Goal: Navigation & Orientation: Find specific page/section

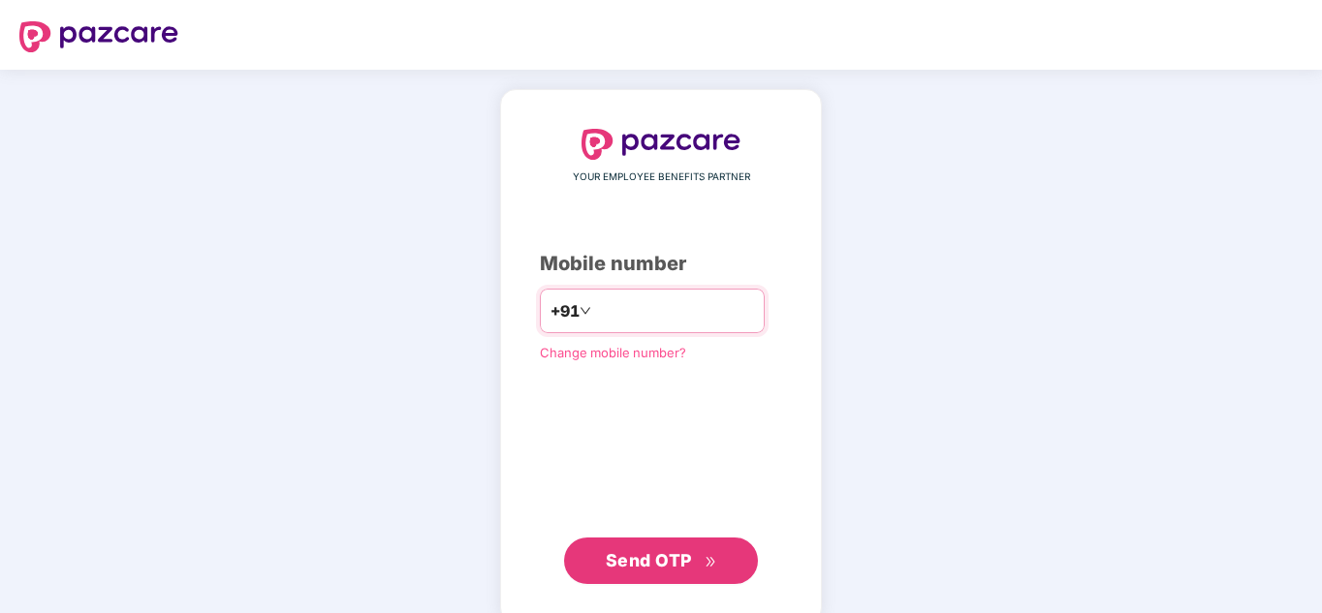
click at [638, 324] on input "number" at bounding box center [674, 311] width 159 height 31
type input "**********"
click at [629, 580] on button "Send OTP" at bounding box center [661, 561] width 194 height 47
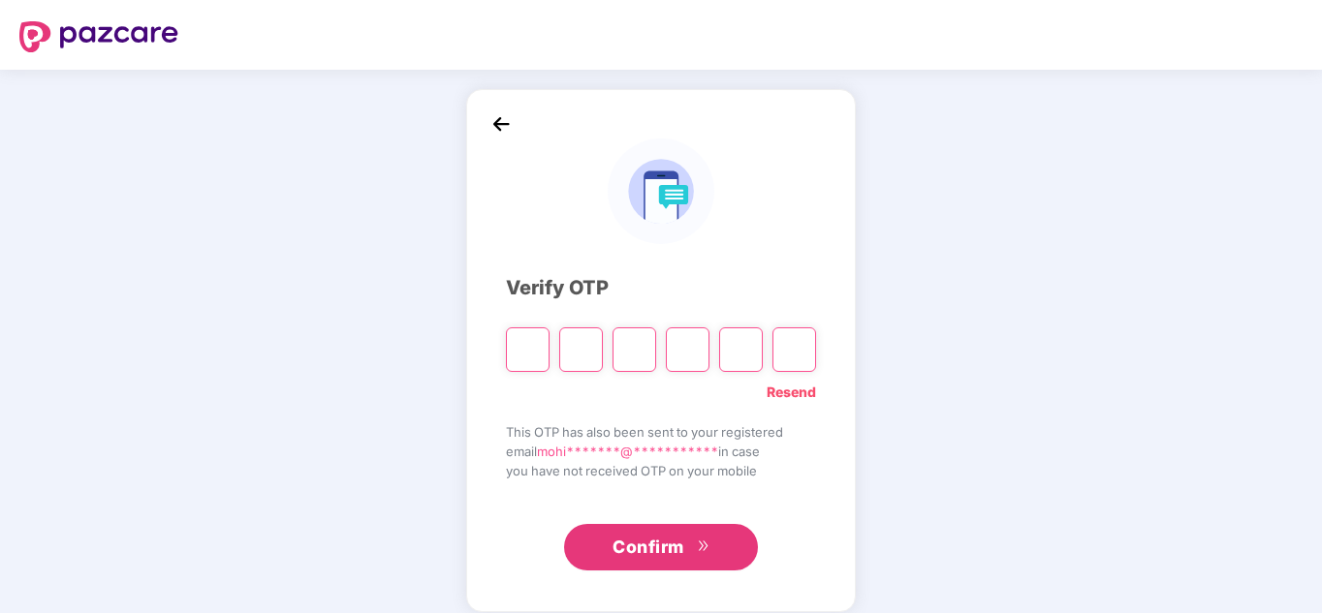
type input "*"
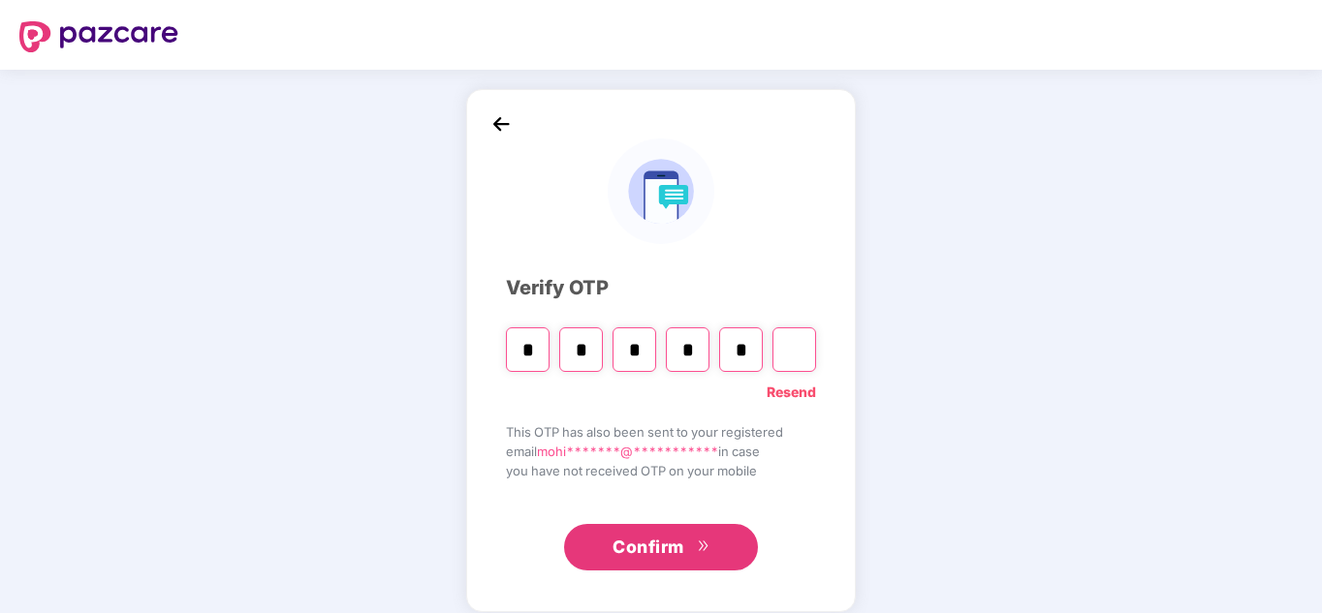
type input "*"
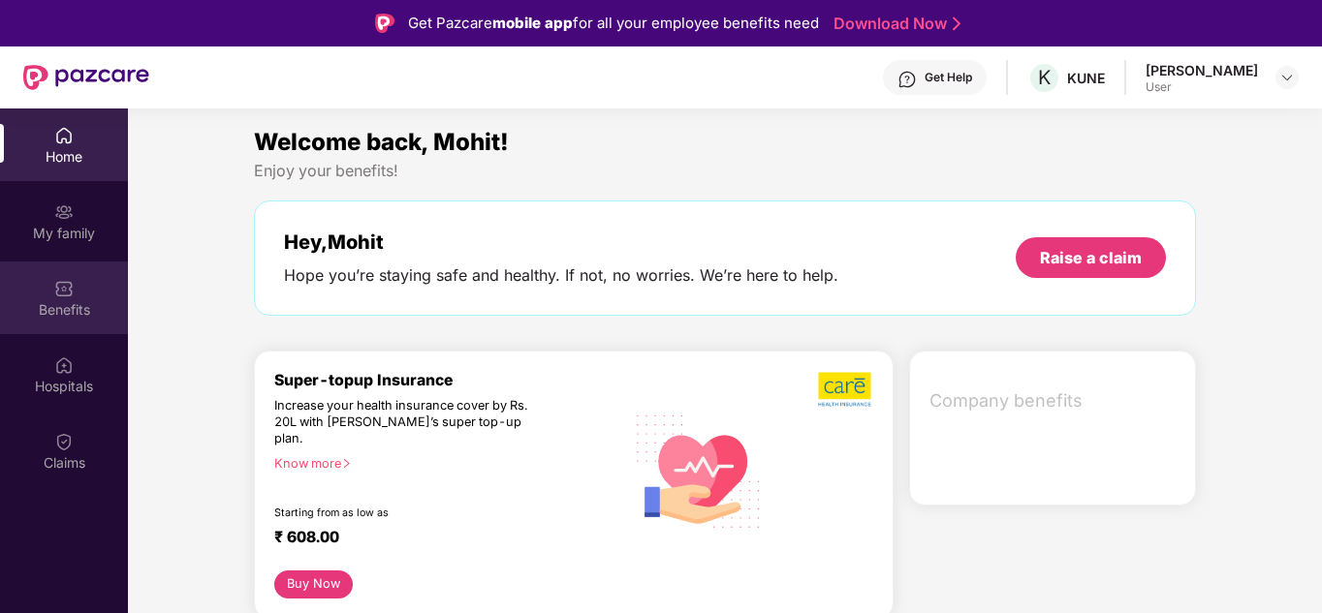
click at [75, 287] on div "Benefits" at bounding box center [64, 298] width 128 height 73
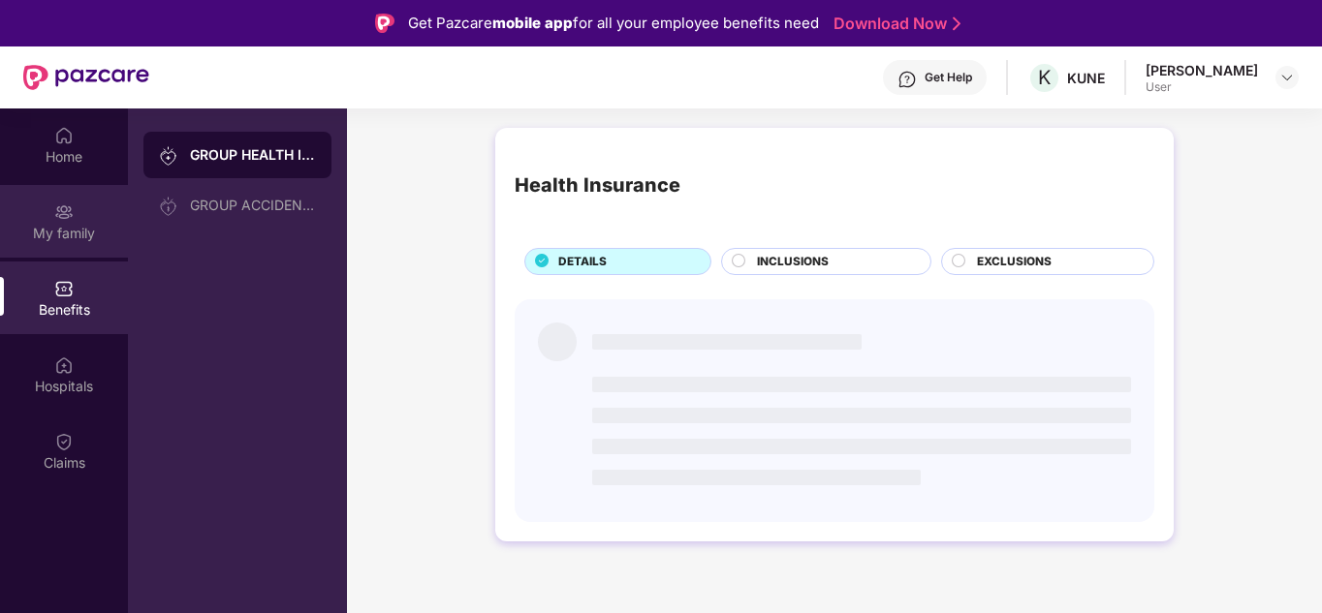
click at [55, 232] on div "My family" at bounding box center [64, 233] width 128 height 19
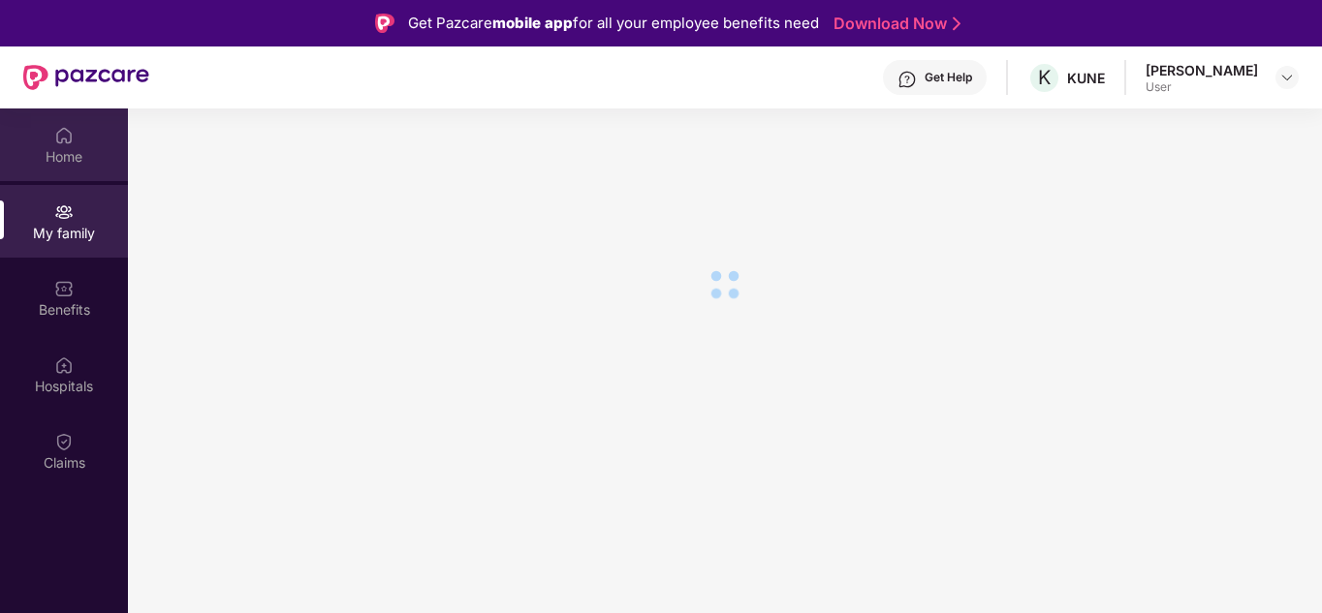
click at [68, 150] on div "Home" at bounding box center [64, 156] width 128 height 19
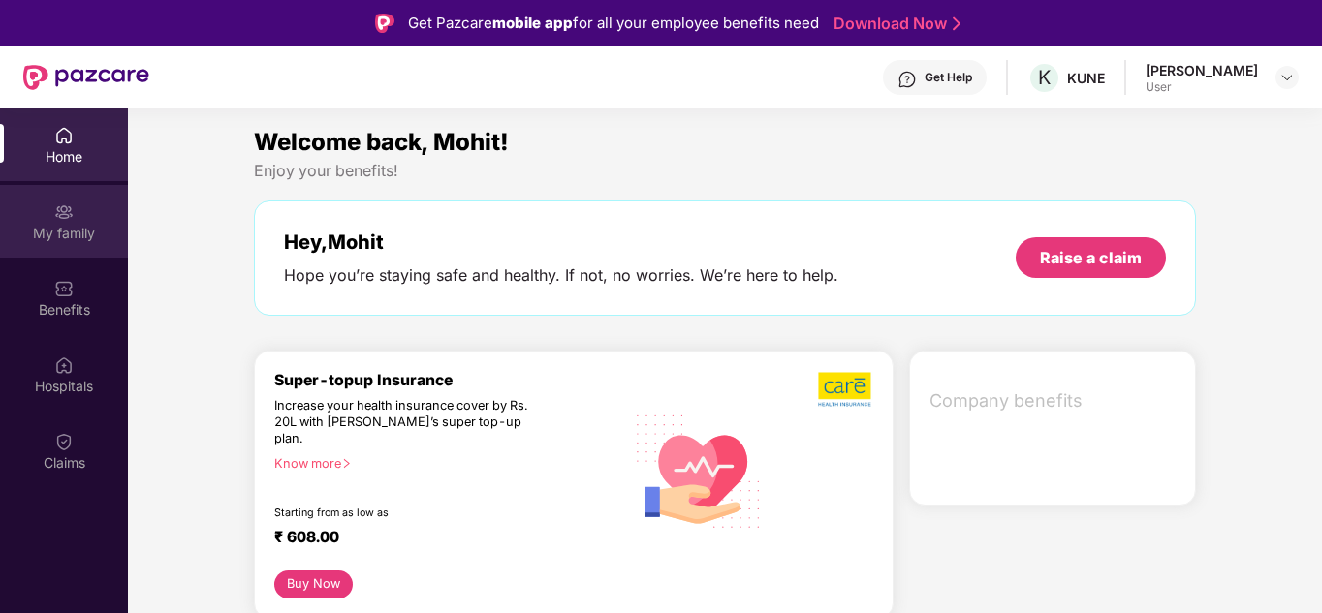
click at [41, 216] on div "My family" at bounding box center [64, 221] width 128 height 73
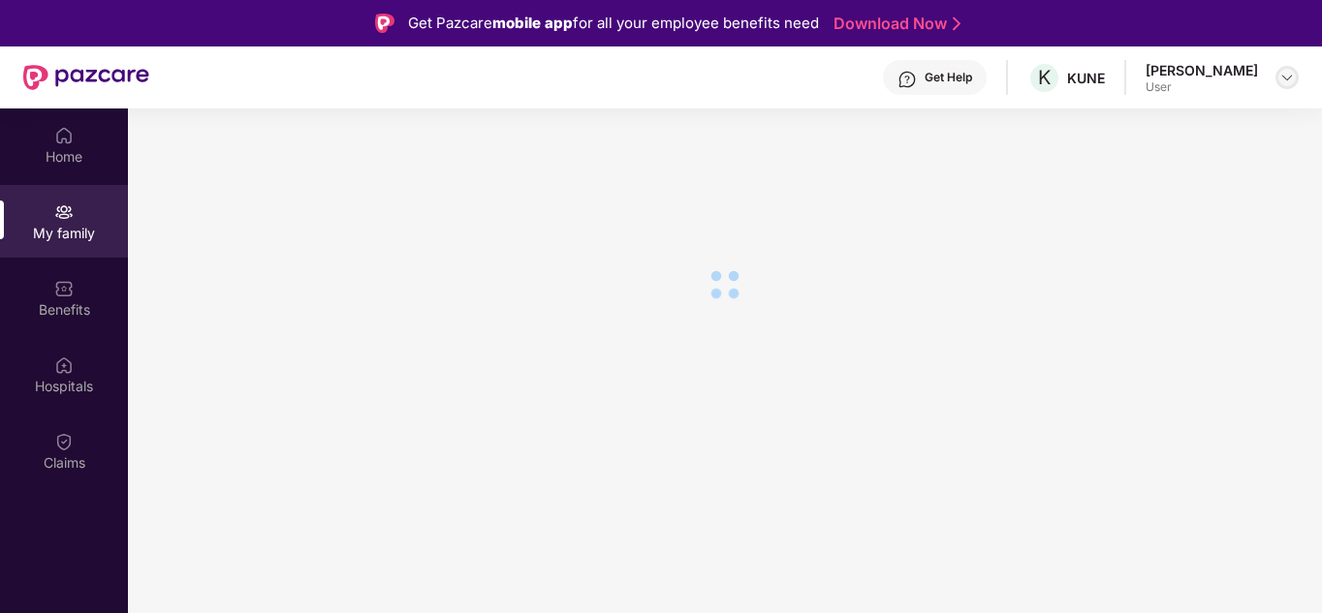
click at [1291, 76] on img at bounding box center [1287, 78] width 16 height 16
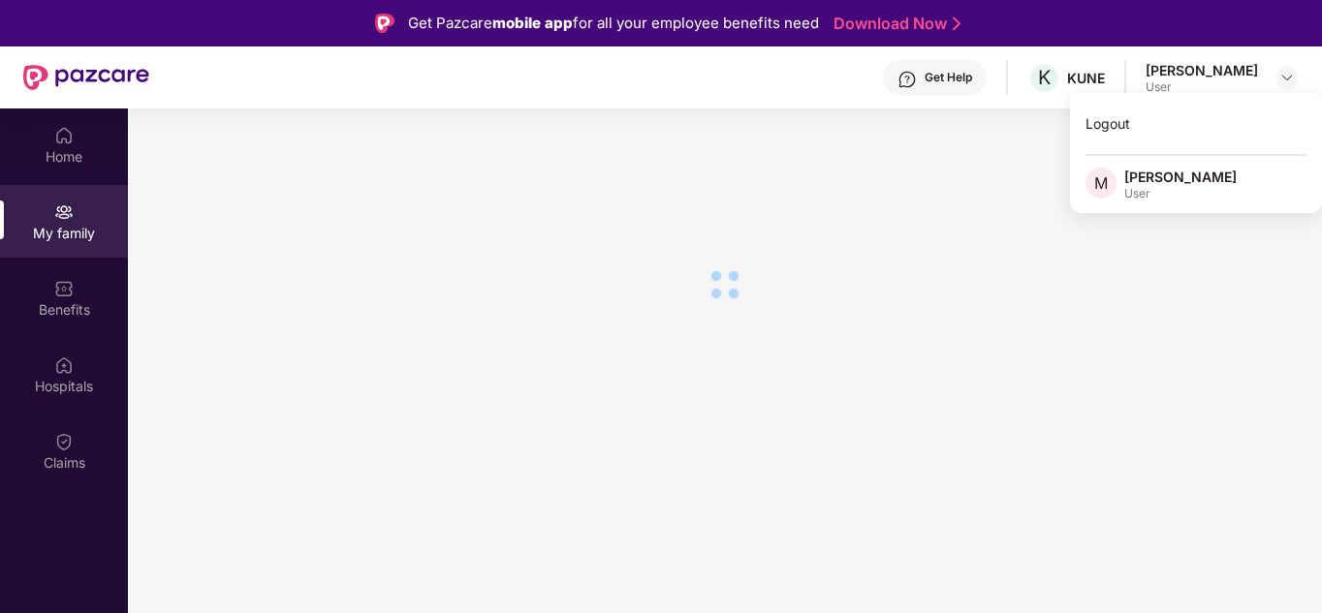
click at [603, 254] on section at bounding box center [725, 415] width 1194 height 613
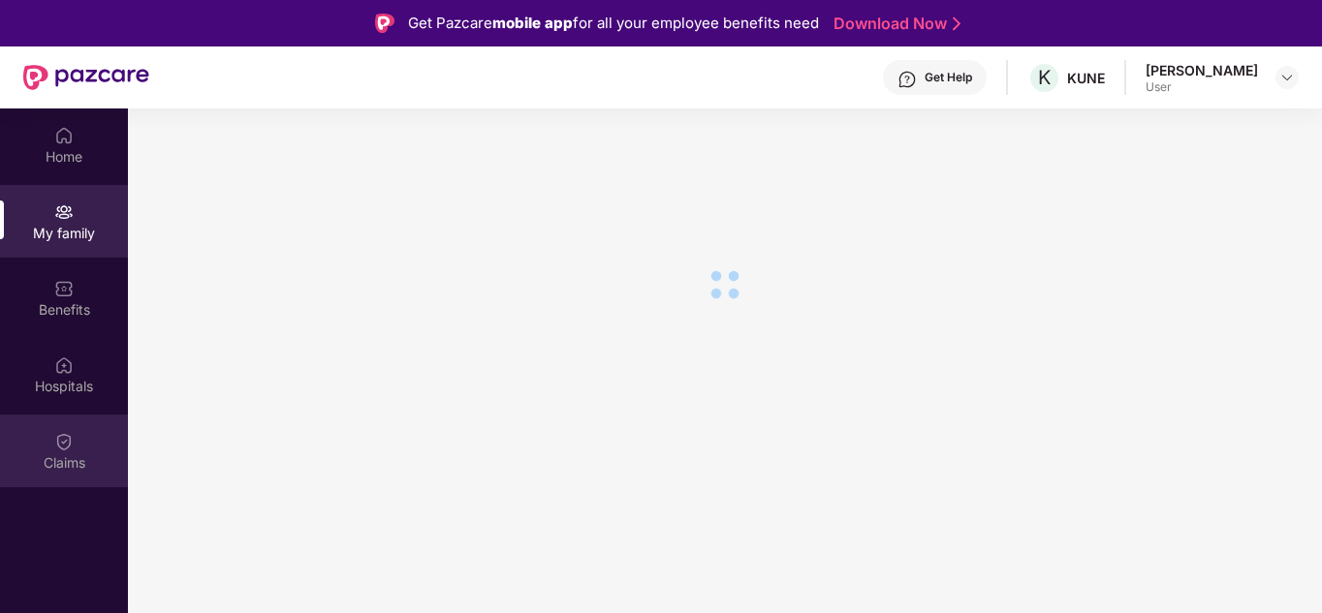
click at [46, 434] on div "Claims" at bounding box center [64, 451] width 128 height 73
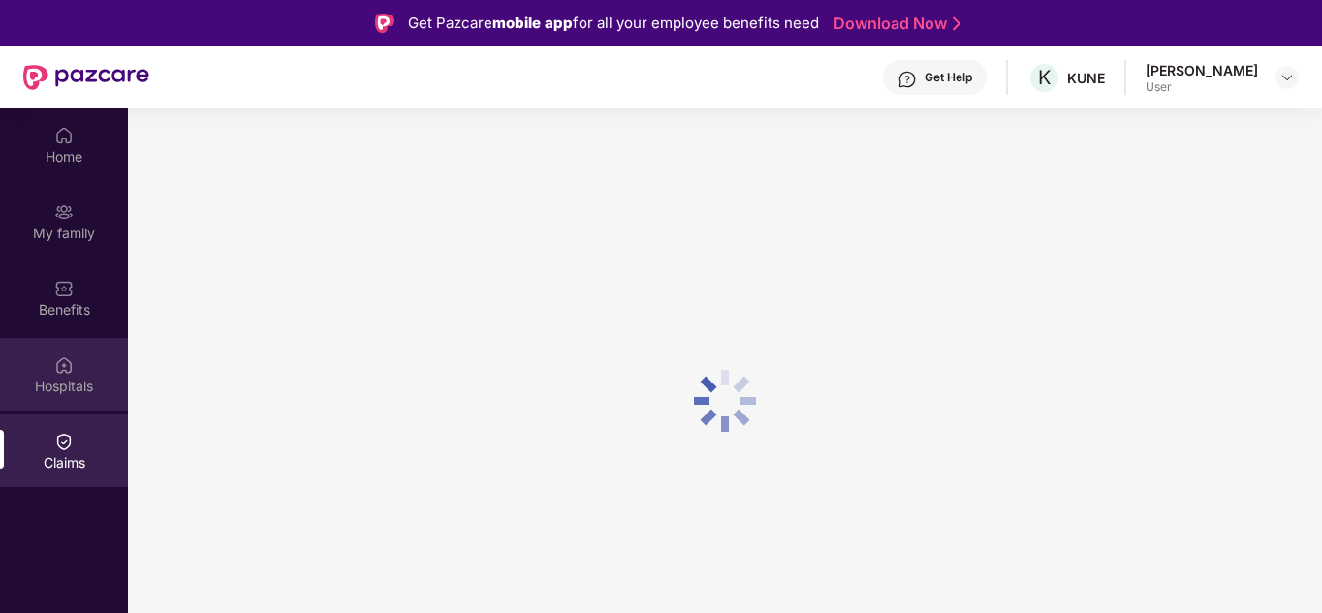
click at [53, 350] on div "Hospitals" at bounding box center [64, 374] width 128 height 73
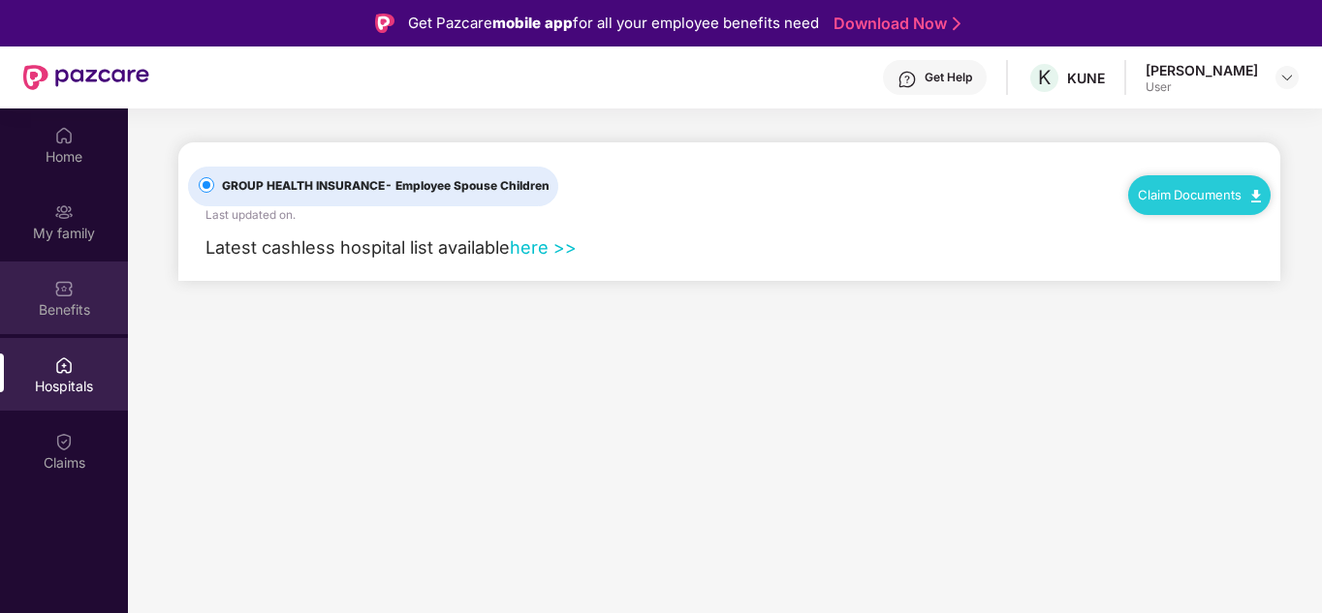
click at [67, 308] on div "Benefits" at bounding box center [64, 309] width 128 height 19
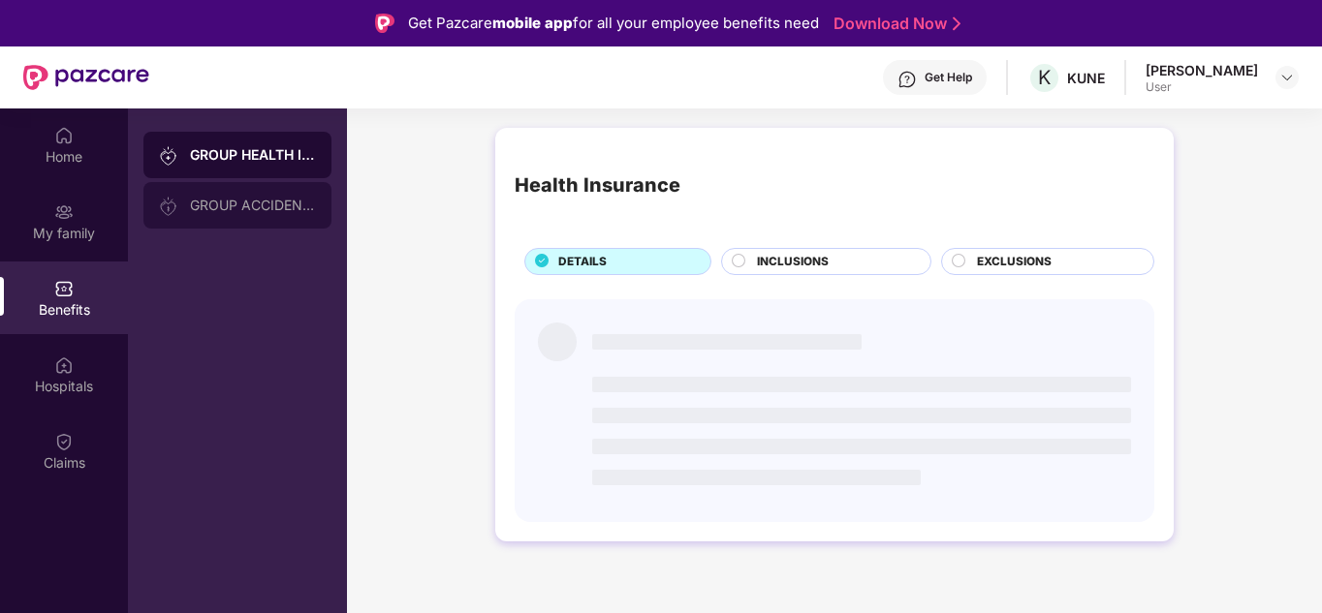
click at [265, 201] on div "GROUP ACCIDENTAL INSURANCE" at bounding box center [253, 206] width 126 height 16
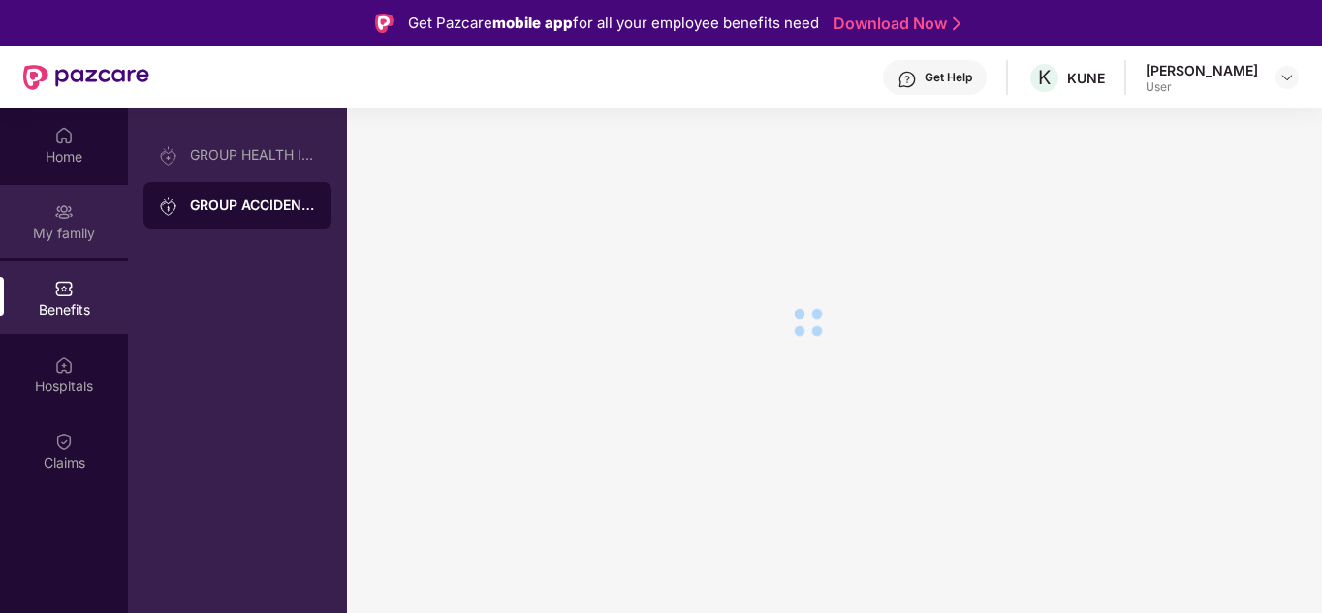
click at [39, 240] on div "My family" at bounding box center [64, 233] width 128 height 19
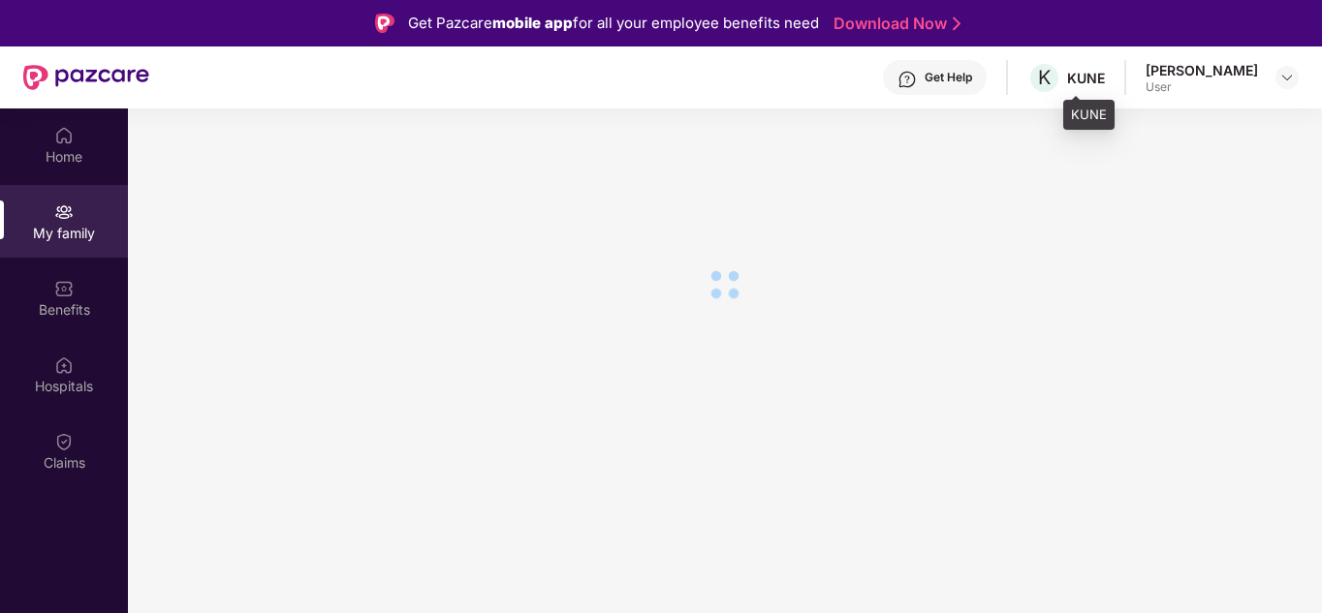
click at [1105, 78] on div "KUNE" at bounding box center [1086, 78] width 38 height 18
click at [1247, 75] on div "[PERSON_NAME]" at bounding box center [1201, 70] width 112 height 18
click at [1284, 78] on img at bounding box center [1287, 78] width 16 height 16
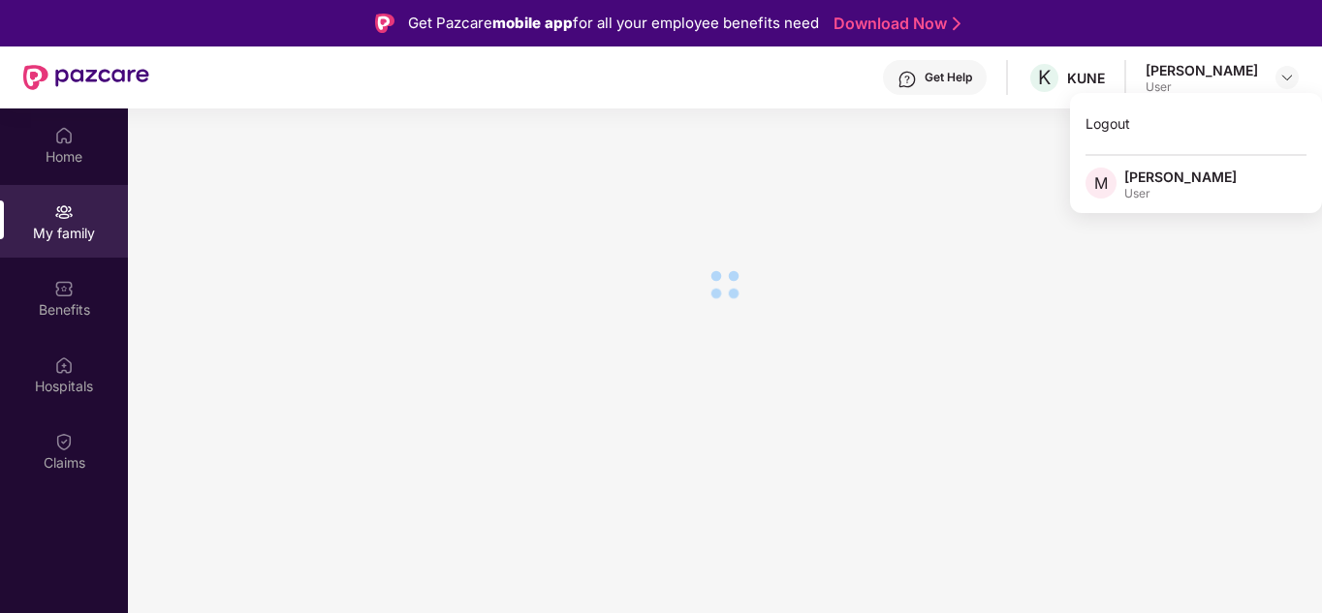
click at [972, 76] on div "Get Help" at bounding box center [947, 78] width 47 height 16
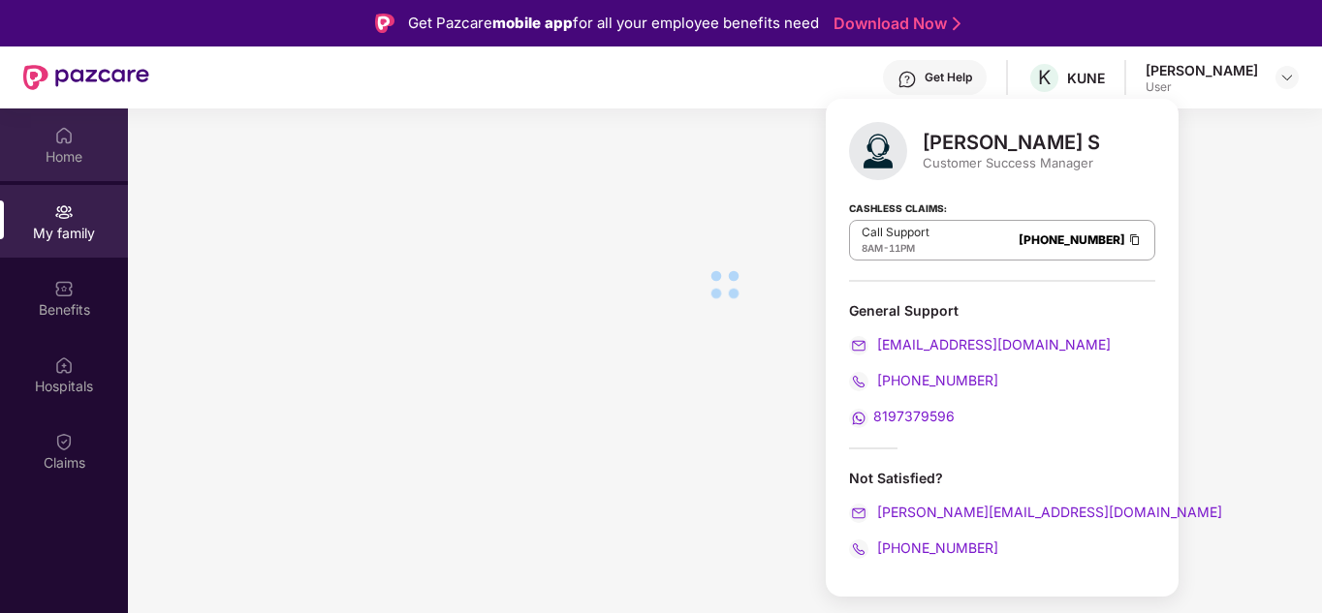
click at [71, 159] on div "Home" at bounding box center [64, 156] width 128 height 19
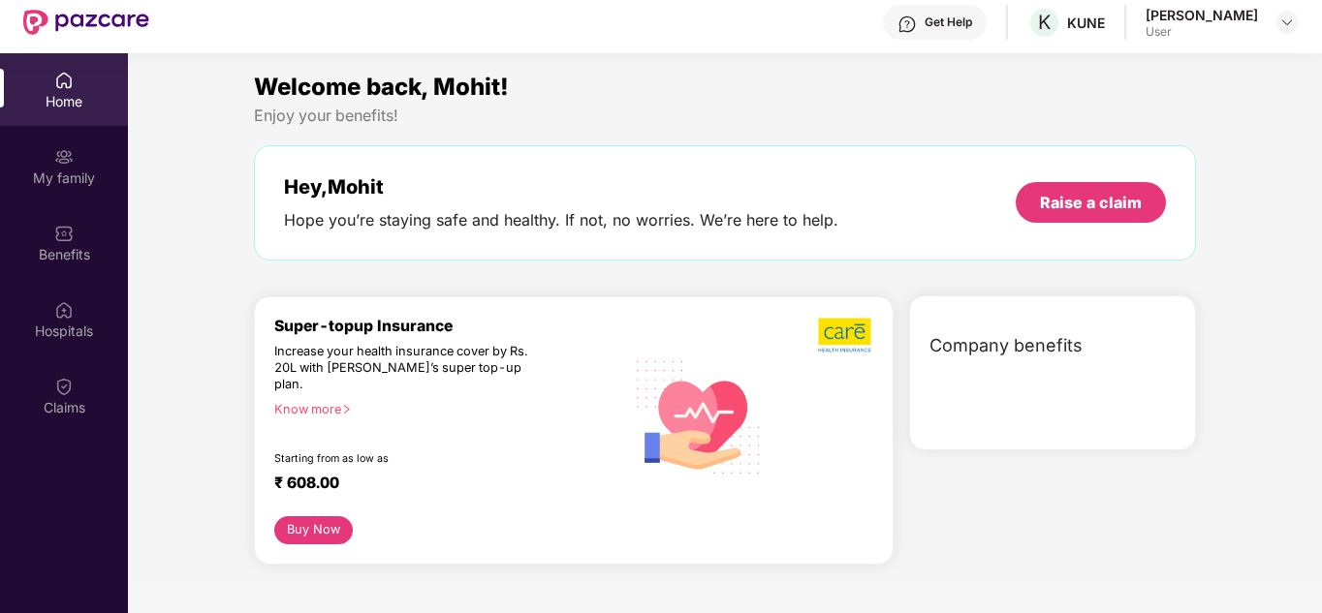
scroll to position [109, 0]
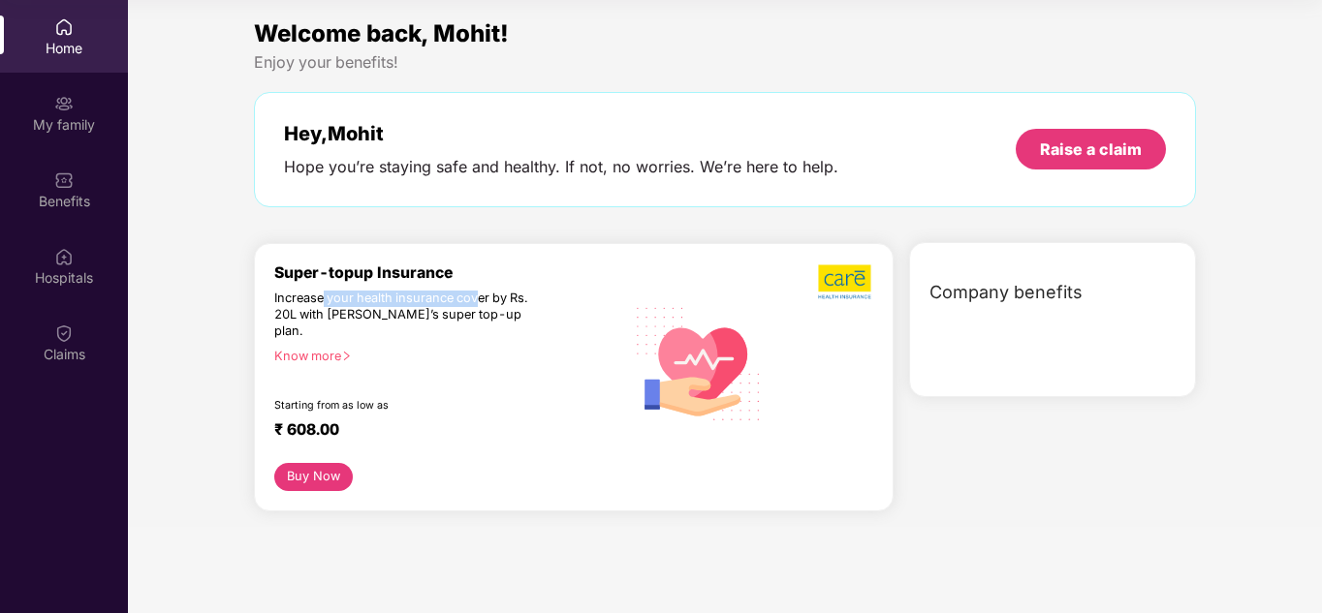
drag, startPoint x: 361, startPoint y: 300, endPoint x: 481, endPoint y: 290, distance: 119.6
click at [481, 291] on div "Increase your health insurance cover by Rs. 20L with [PERSON_NAME]’s super top-…" at bounding box center [406, 315] width 265 height 49
click at [1011, 283] on span "Company benefits" at bounding box center [1005, 292] width 153 height 27
click at [998, 290] on span "Company benefits" at bounding box center [1005, 292] width 153 height 27
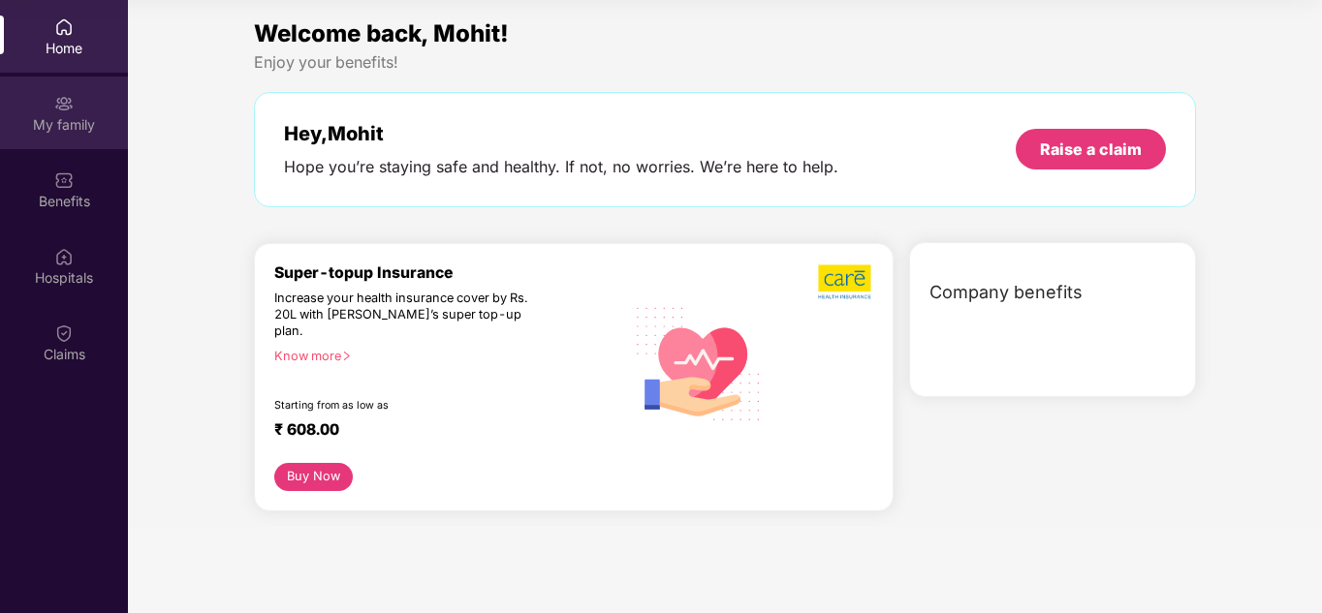
click at [52, 139] on div "My family" at bounding box center [64, 113] width 128 height 73
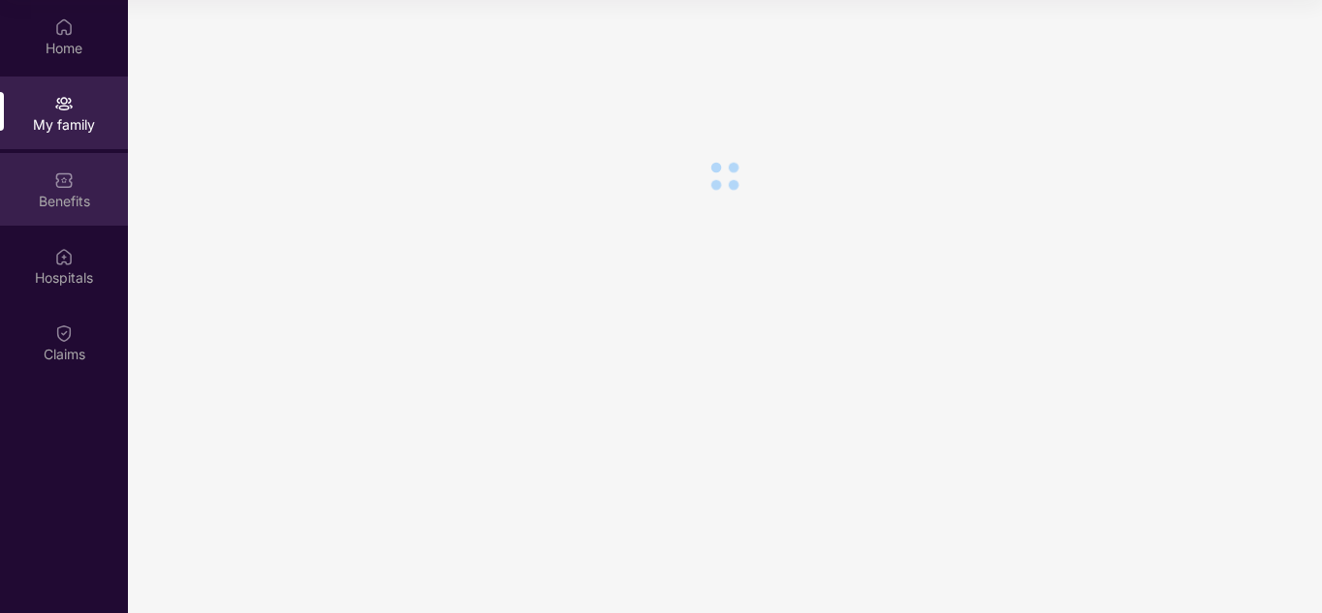
click at [63, 225] on div "Benefits" at bounding box center [64, 189] width 128 height 73
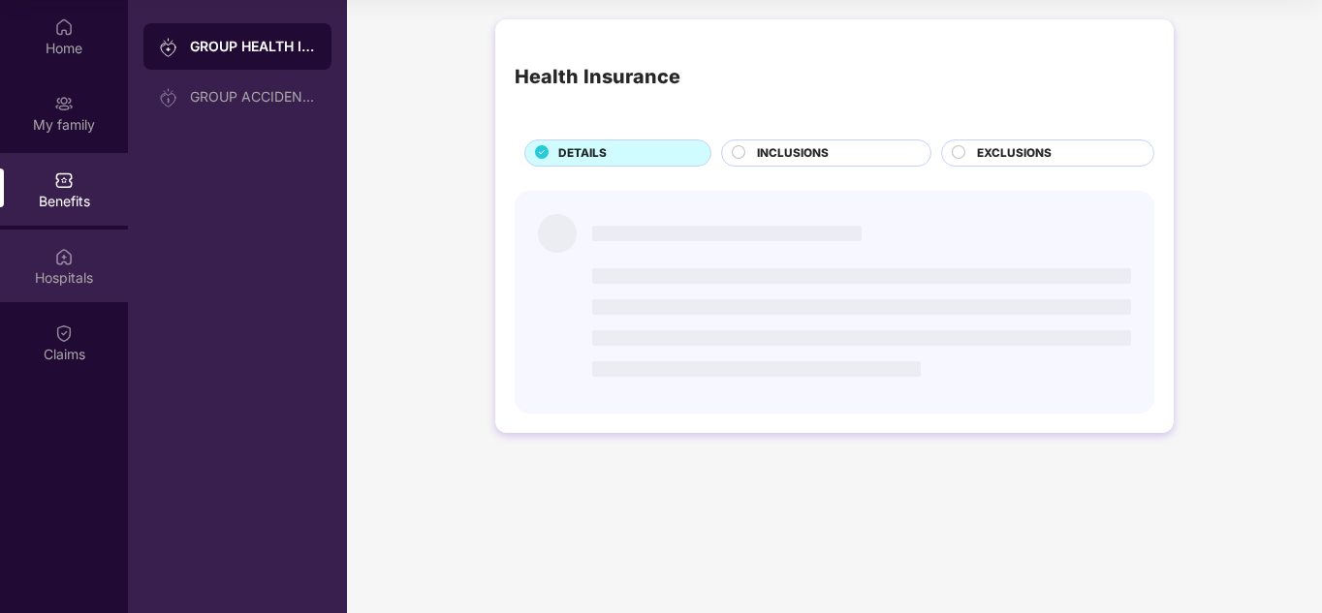
click at [74, 295] on div "Hospitals" at bounding box center [64, 266] width 128 height 73
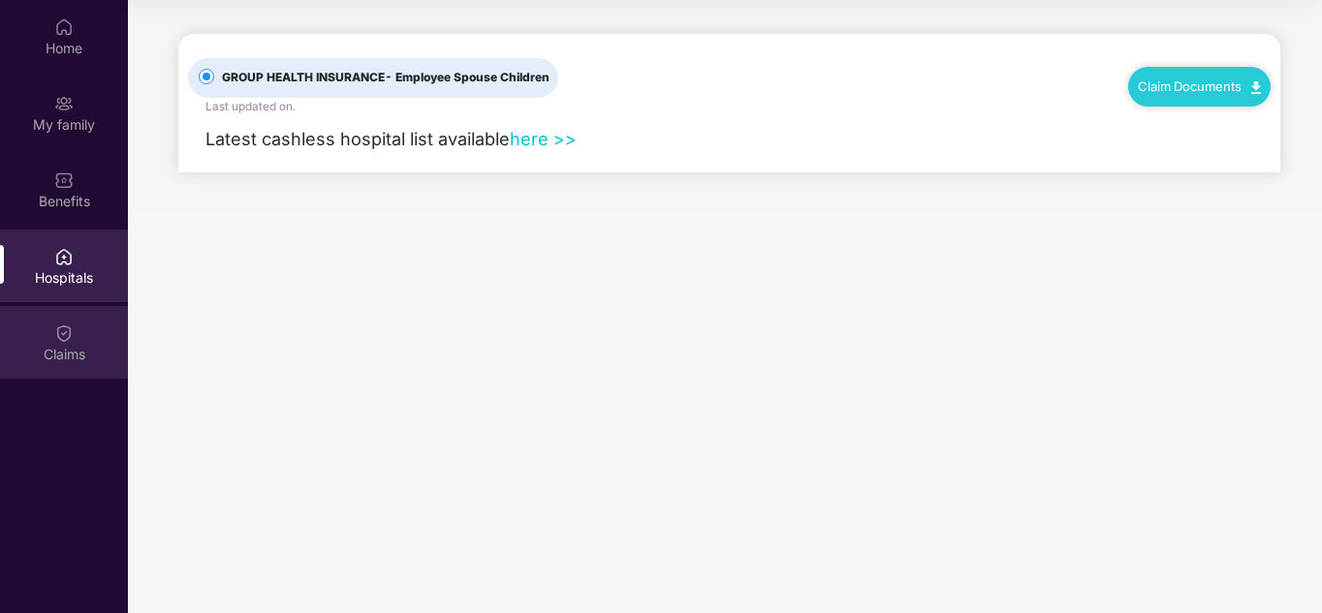
click at [62, 339] on img at bounding box center [63, 333] width 19 height 19
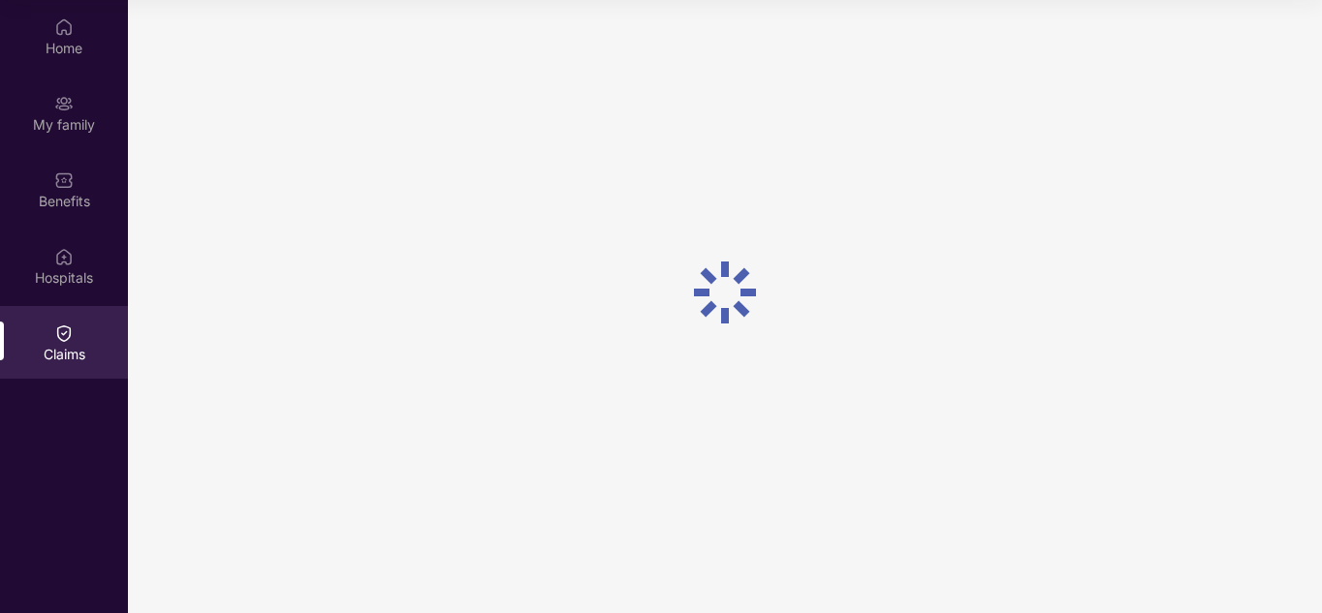
scroll to position [0, 0]
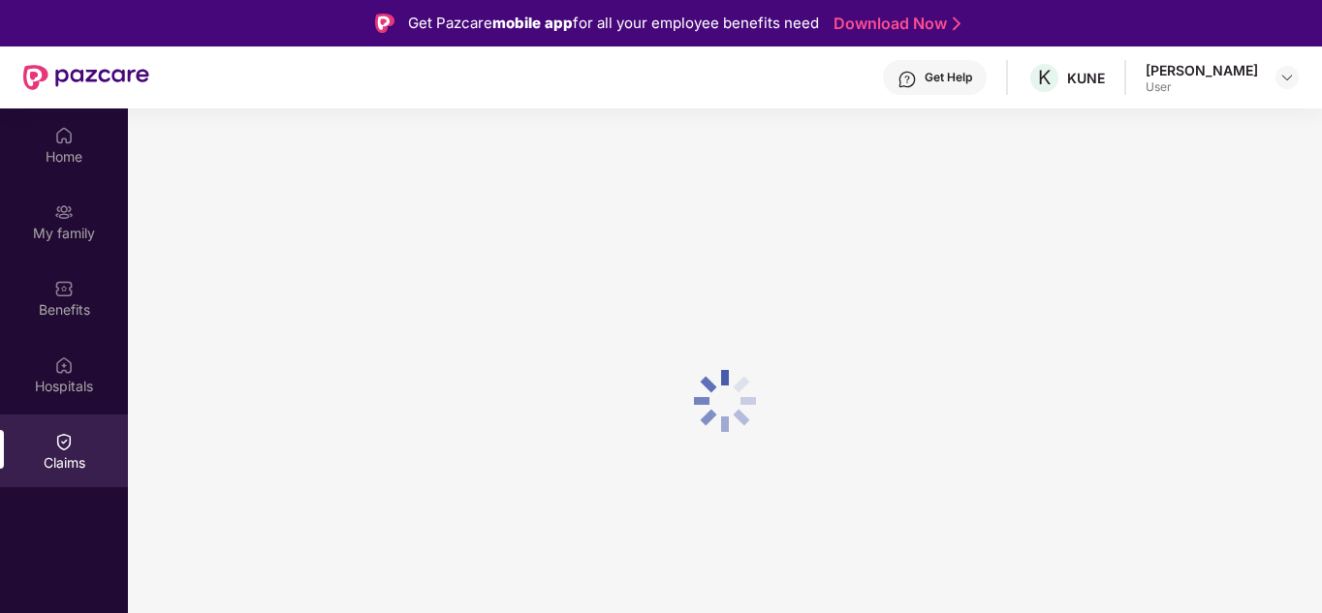
click at [94, 78] on img at bounding box center [86, 77] width 126 height 25
